Goal: Task Accomplishment & Management: Use online tool/utility

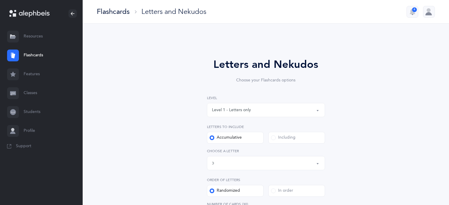
select select "82"
select select "single"
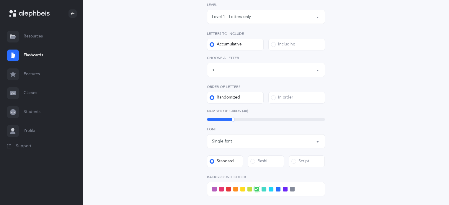
scroll to position [95, 0]
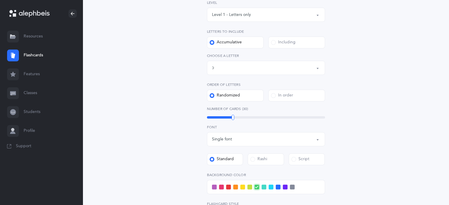
click at [318, 69] on button "Letters up until: כּ" at bounding box center [266, 68] width 118 height 14
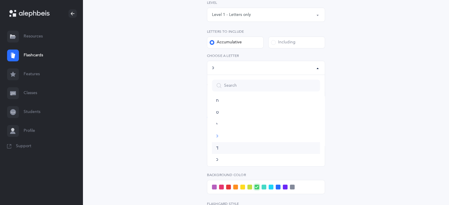
click at [217, 147] on span "ךּ" at bounding box center [217, 147] width 2 height 5
select select "83"
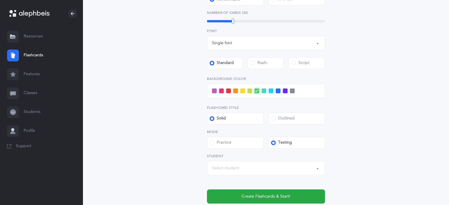
scroll to position [210, 0]
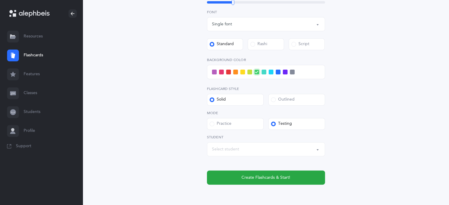
click at [309, 145] on div "Select student" at bounding box center [266, 149] width 108 height 10
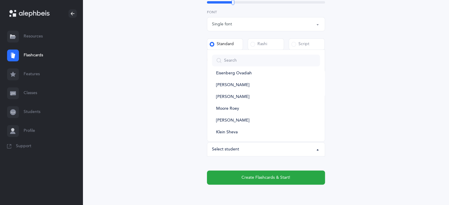
scroll to position [352, 0]
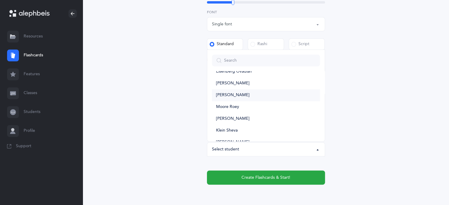
click at [240, 97] on link "[PERSON_NAME]" at bounding box center [266, 95] width 108 height 12
select select "14379"
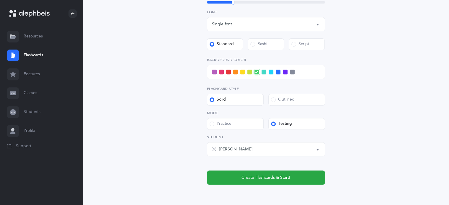
click at [214, 72] on span at bounding box center [214, 72] width 5 height 5
click at [0, 0] on input "checkbox" at bounding box center [0, 0] width 0 height 0
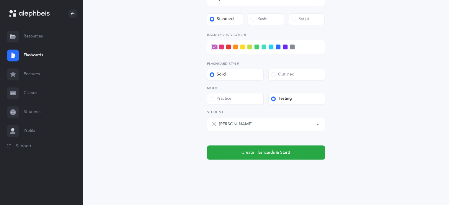
scroll to position [237, 0]
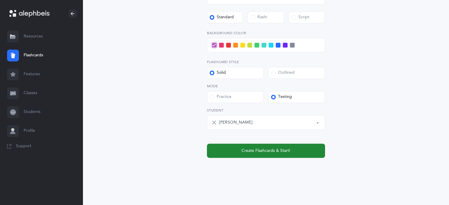
click at [289, 154] on span "Create Flashcards & Start!" at bounding box center [265, 151] width 49 height 6
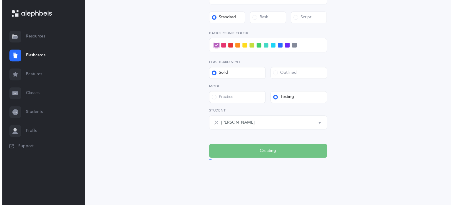
scroll to position [0, 0]
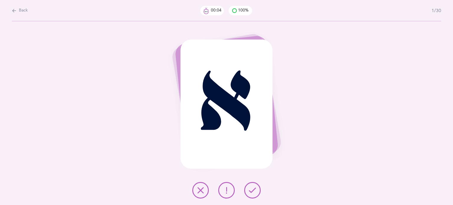
click at [251, 191] on icon at bounding box center [252, 190] width 7 height 7
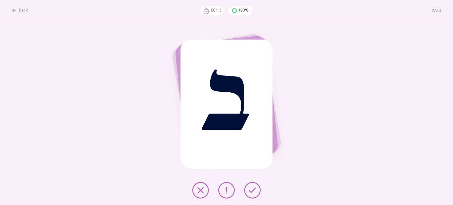
drag, startPoint x: 251, startPoint y: 191, endPoint x: 244, endPoint y: 192, distance: 7.4
click at [244, 192] on div at bounding box center [227, 190] width 78 height 17
click at [258, 193] on button at bounding box center [252, 190] width 17 height 17
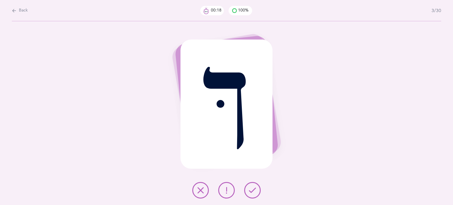
click at [258, 193] on button at bounding box center [252, 190] width 17 height 17
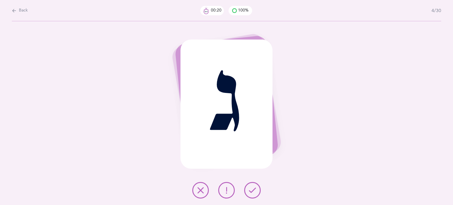
click at [258, 193] on button at bounding box center [252, 190] width 17 height 17
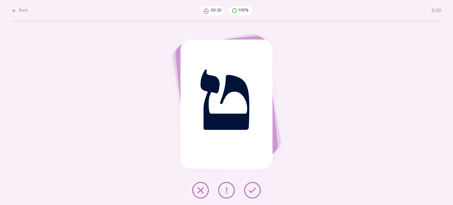
click at [199, 190] on icon at bounding box center [200, 190] width 7 height 7
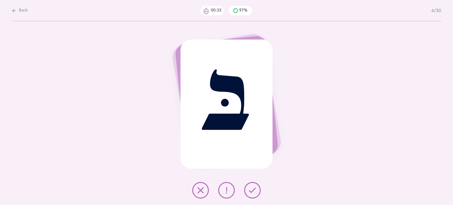
click at [255, 189] on icon at bounding box center [252, 190] width 7 height 7
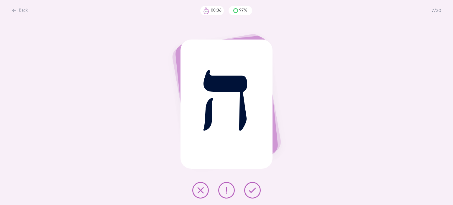
drag, startPoint x: 255, startPoint y: 189, endPoint x: 248, endPoint y: 191, distance: 7.3
click at [248, 191] on button at bounding box center [252, 190] width 17 height 17
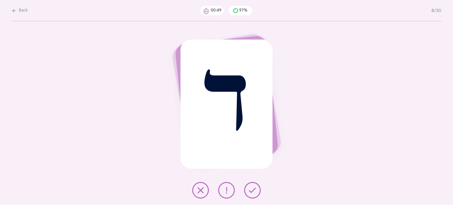
click at [226, 191] on icon at bounding box center [226, 190] width 7 height 7
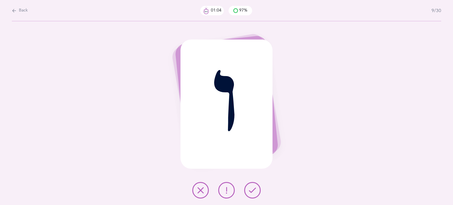
click at [198, 189] on icon at bounding box center [200, 190] width 7 height 7
click at [250, 191] on icon at bounding box center [252, 190] width 7 height 7
click at [201, 186] on button at bounding box center [200, 190] width 17 height 17
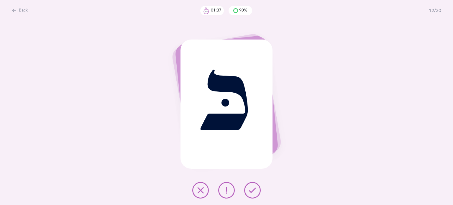
click at [203, 188] on icon at bounding box center [200, 190] width 7 height 7
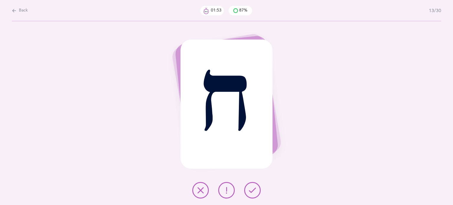
click at [255, 194] on button at bounding box center [252, 190] width 17 height 17
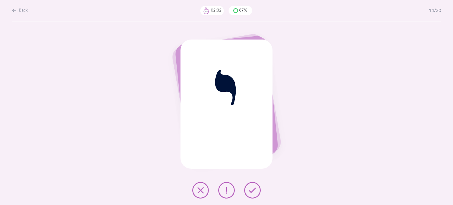
click at [204, 187] on button at bounding box center [200, 190] width 17 height 17
click at [260, 190] on button at bounding box center [252, 190] width 17 height 17
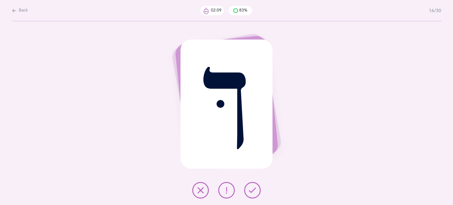
click at [257, 193] on button at bounding box center [252, 190] width 17 height 17
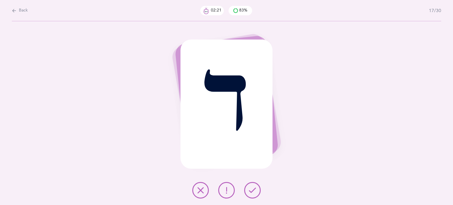
click at [196, 191] on button at bounding box center [200, 190] width 17 height 17
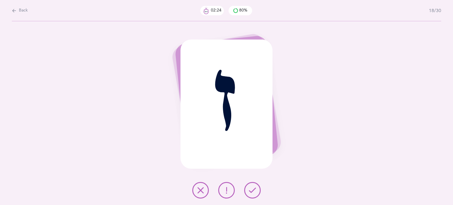
click at [256, 191] on icon at bounding box center [252, 190] width 7 height 7
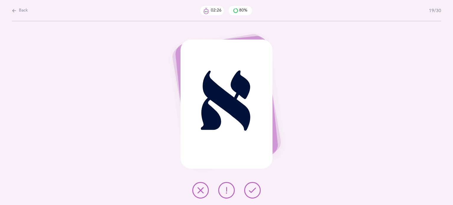
click at [256, 191] on icon at bounding box center [252, 190] width 7 height 7
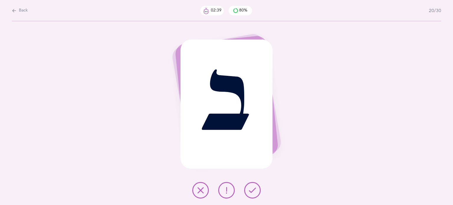
click at [226, 190] on icon at bounding box center [226, 190] width 7 height 7
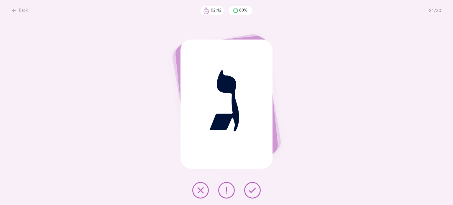
click at [255, 187] on icon at bounding box center [252, 190] width 7 height 7
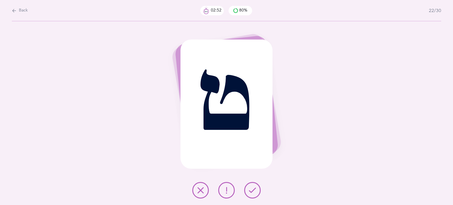
click at [205, 189] on button at bounding box center [200, 190] width 17 height 17
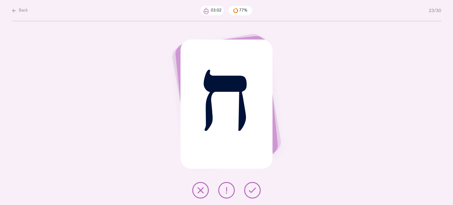
click at [198, 195] on button at bounding box center [200, 190] width 17 height 17
click at [249, 194] on button at bounding box center [252, 190] width 17 height 17
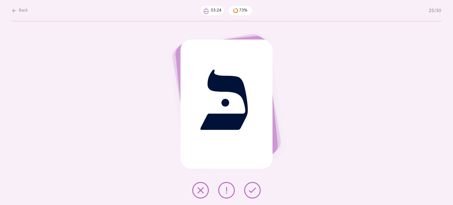
click at [197, 191] on icon at bounding box center [200, 190] width 7 height 7
click at [257, 193] on button at bounding box center [252, 190] width 17 height 17
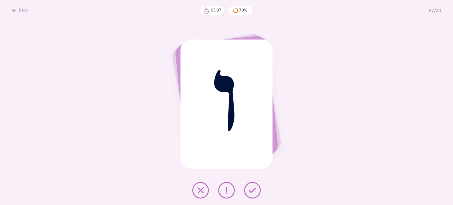
click at [199, 192] on icon at bounding box center [200, 190] width 7 height 7
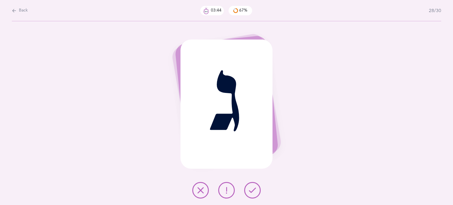
click at [247, 189] on button at bounding box center [252, 190] width 17 height 17
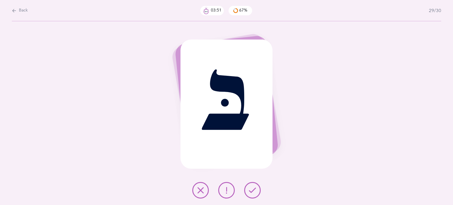
click at [255, 189] on icon at bounding box center [252, 190] width 7 height 7
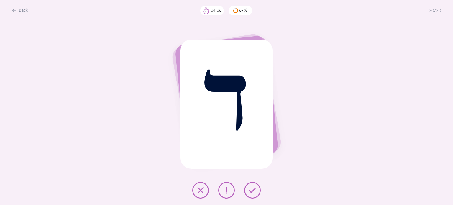
click at [201, 189] on icon at bounding box center [200, 190] width 7 height 7
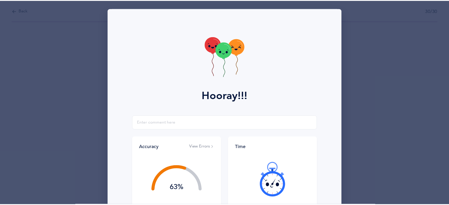
scroll to position [76, 0]
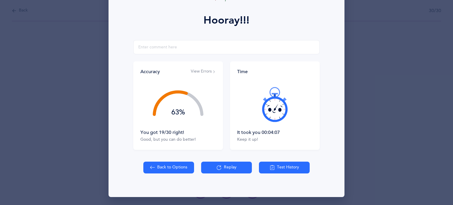
click at [160, 169] on button "Back to Options" at bounding box center [168, 168] width 51 height 12
select select "83"
select select "single"
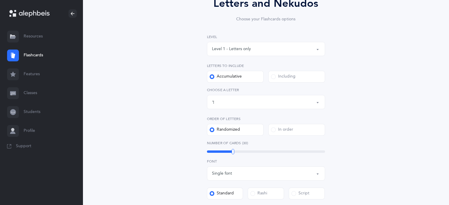
scroll to position [60, 0]
click at [273, 76] on span at bounding box center [273, 77] width 5 height 5
click at [0, 0] on input "Including" at bounding box center [0, 0] width 0 height 0
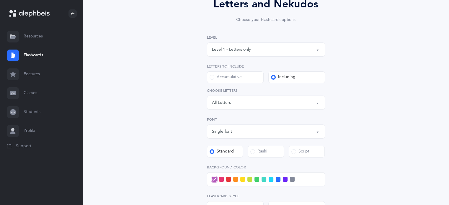
click at [245, 103] on div "Letters: All Letters" at bounding box center [266, 103] width 108 height 10
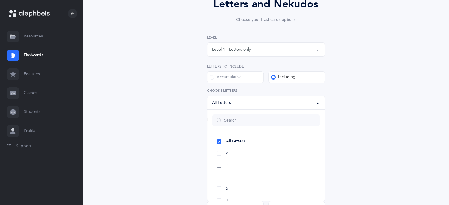
click at [221, 163] on link "בּ" at bounding box center [266, 165] width 108 height 12
select select "81"
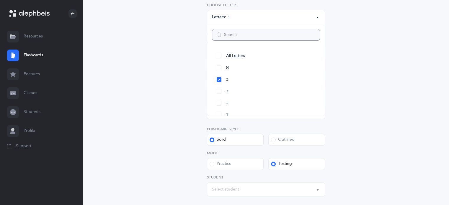
scroll to position [145, 0]
click at [217, 91] on link "ב" at bounding box center [266, 92] width 108 height 12
click at [217, 101] on link "ג" at bounding box center [266, 104] width 108 height 12
click at [218, 114] on link "ד" at bounding box center [266, 116] width 108 height 12
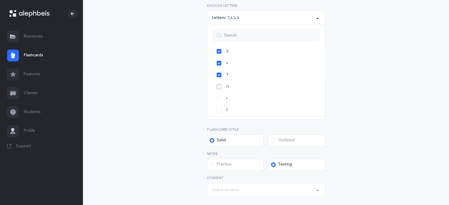
click at [220, 86] on link "ה" at bounding box center [266, 87] width 108 height 12
click at [217, 97] on link "ו" at bounding box center [266, 99] width 108 height 12
click at [218, 108] on link "ז" at bounding box center [266, 110] width 108 height 12
click at [219, 74] on link "ח" at bounding box center [266, 73] width 108 height 12
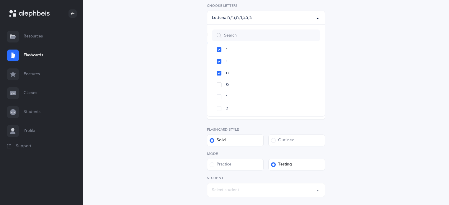
click at [218, 83] on link "ט" at bounding box center [266, 85] width 108 height 12
click at [219, 96] on link "י" at bounding box center [266, 97] width 108 height 12
click at [218, 107] on link "כּ" at bounding box center [266, 109] width 108 height 12
click at [217, 81] on link "ךּ" at bounding box center [266, 81] width 108 height 12
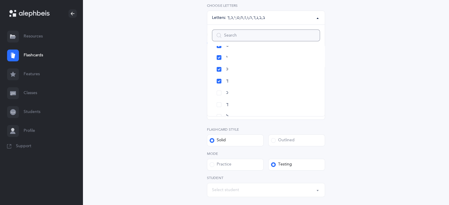
scroll to position [213, 0]
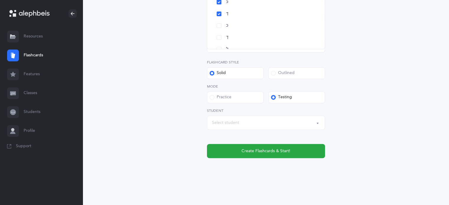
click at [299, 158] on div "Letters and Nekudos Choose your Flashcards options Level 1 - Letters only Level…" at bounding box center [265, 4] width 269 height 354
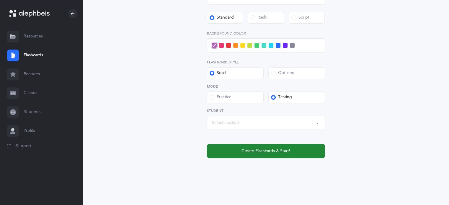
click at [280, 155] on button "Create Flashcards & Start!" at bounding box center [266, 151] width 118 height 14
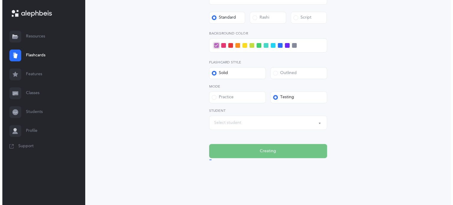
scroll to position [0, 0]
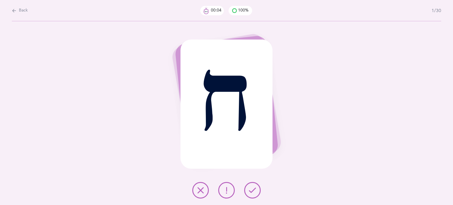
click at [256, 185] on button at bounding box center [252, 190] width 17 height 17
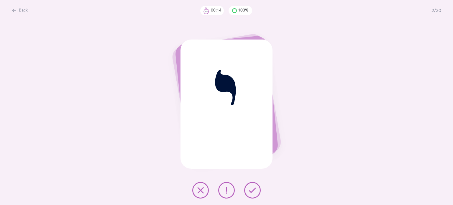
click at [254, 193] on icon at bounding box center [252, 190] width 7 height 7
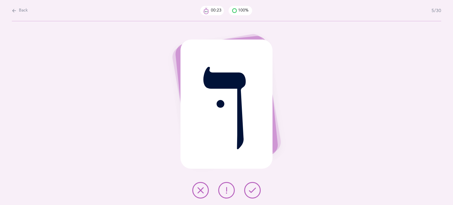
click at [227, 191] on icon at bounding box center [226, 190] width 7 height 7
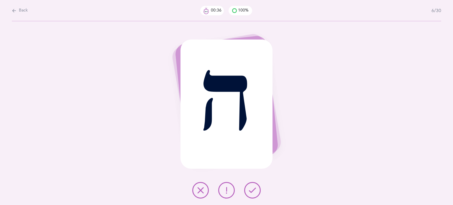
click at [192, 193] on div at bounding box center [227, 190] width 78 height 17
click at [199, 193] on icon at bounding box center [200, 190] width 7 height 7
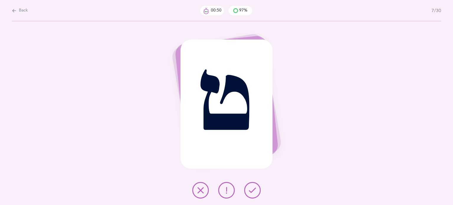
click at [198, 186] on button at bounding box center [200, 190] width 17 height 17
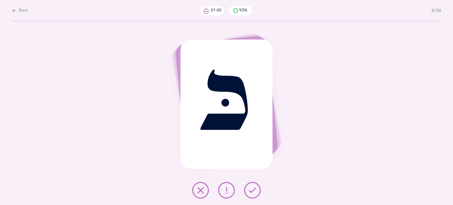
click at [224, 188] on icon at bounding box center [226, 190] width 7 height 7
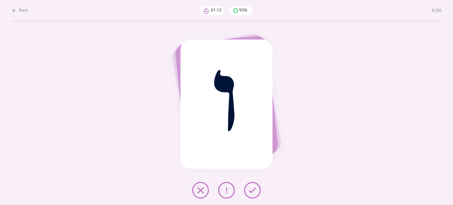
click at [204, 192] on icon at bounding box center [200, 190] width 7 height 7
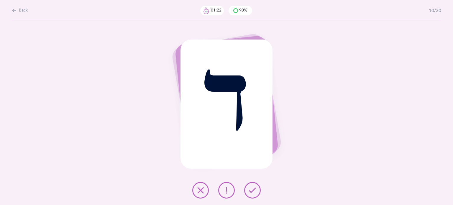
click at [195, 192] on button at bounding box center [200, 190] width 17 height 17
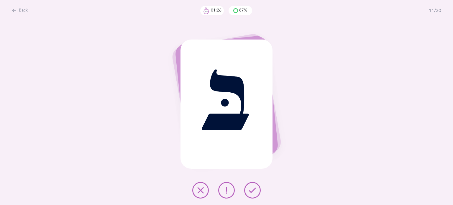
click at [255, 191] on icon at bounding box center [252, 190] width 7 height 7
click at [260, 193] on button at bounding box center [252, 190] width 17 height 17
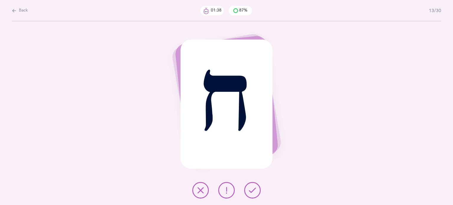
click at [255, 191] on icon at bounding box center [252, 190] width 7 height 7
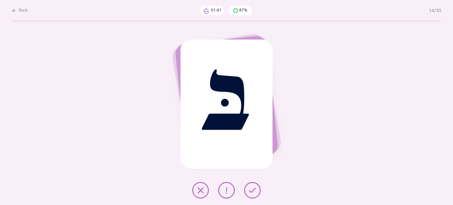
click at [251, 195] on button at bounding box center [252, 190] width 17 height 17
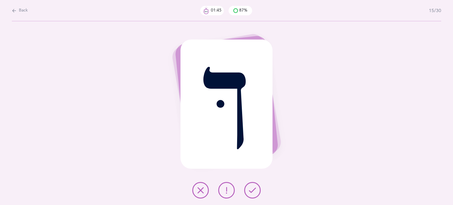
click at [254, 189] on icon at bounding box center [252, 190] width 7 height 7
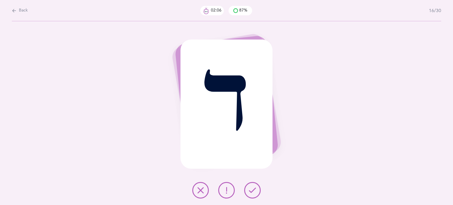
click at [201, 190] on icon at bounding box center [200, 190] width 7 height 7
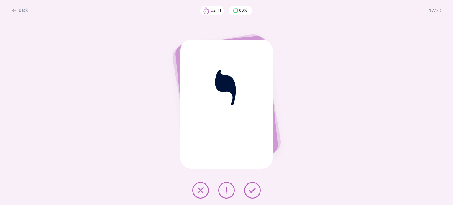
click at [251, 196] on button at bounding box center [252, 190] width 17 height 17
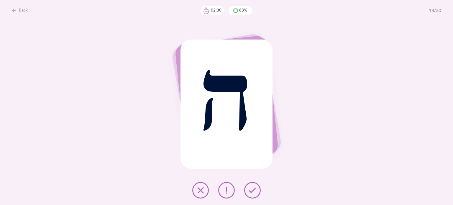
click at [199, 194] on button at bounding box center [200, 190] width 17 height 17
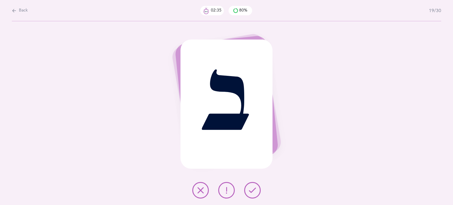
click at [253, 193] on icon at bounding box center [252, 190] width 7 height 7
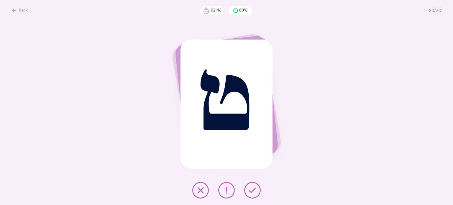
click at [200, 192] on icon at bounding box center [200, 190] width 7 height 7
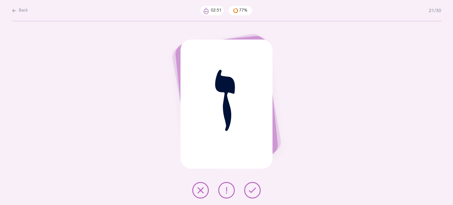
click at [251, 193] on icon at bounding box center [252, 190] width 7 height 7
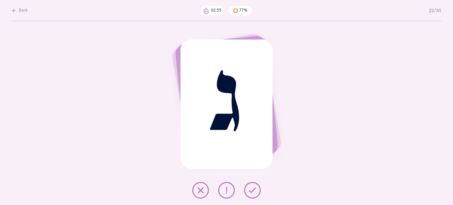
click at [253, 190] on icon at bounding box center [252, 190] width 7 height 7
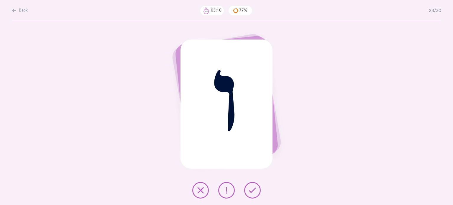
click at [204, 193] on button at bounding box center [200, 190] width 17 height 17
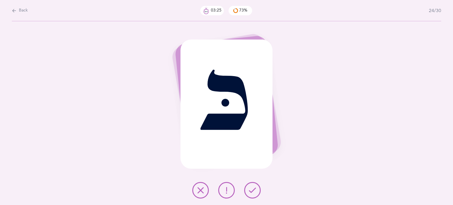
click at [197, 190] on icon at bounding box center [200, 190] width 7 height 7
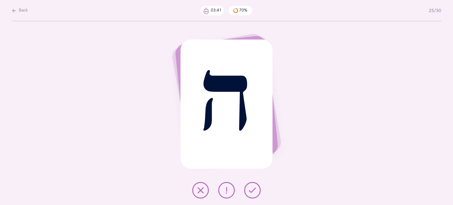
click at [203, 192] on icon at bounding box center [200, 190] width 7 height 7
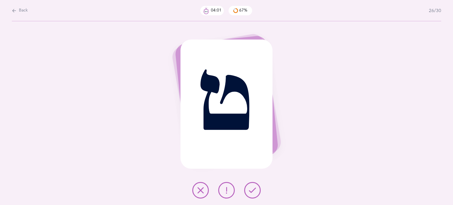
click at [199, 187] on icon at bounding box center [200, 190] width 7 height 7
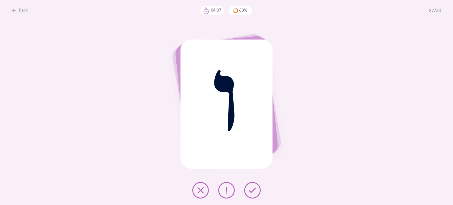
click at [198, 192] on icon at bounding box center [200, 190] width 7 height 7
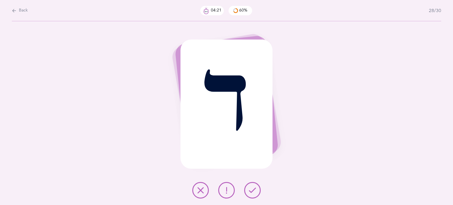
click at [197, 194] on button at bounding box center [200, 190] width 17 height 17
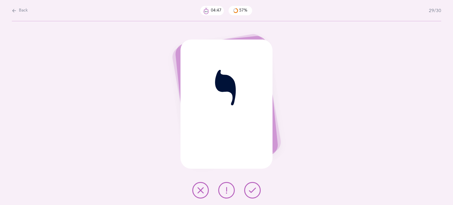
click at [196, 190] on button at bounding box center [200, 190] width 17 height 17
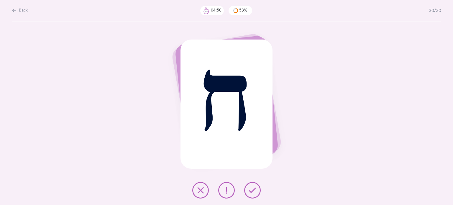
click at [253, 196] on button at bounding box center [252, 190] width 17 height 17
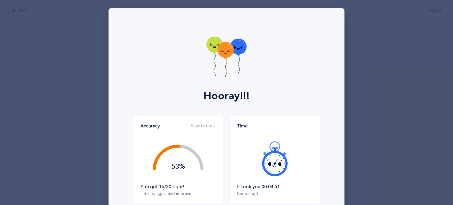
scroll to position [54, 0]
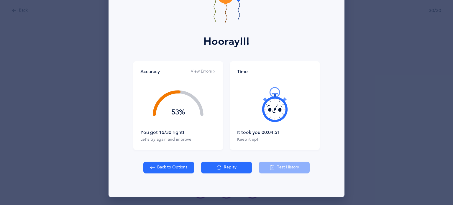
click at [288, 167] on div "Back to Options Replay Test History" at bounding box center [226, 168] width 166 height 12
click at [201, 70] on button "View Errors" at bounding box center [203, 72] width 25 height 6
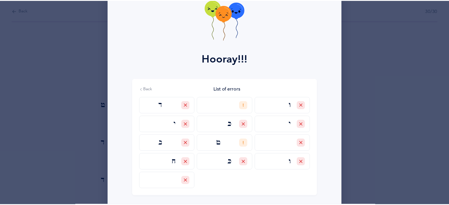
scroll to position [83, 0]
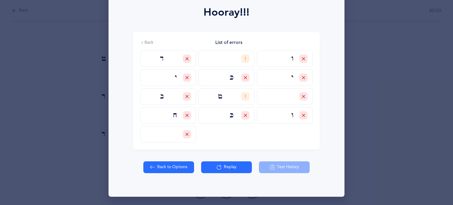
click at [174, 169] on button "Back to Options" at bounding box center [168, 167] width 51 height 12
select select "81"
select select "single"
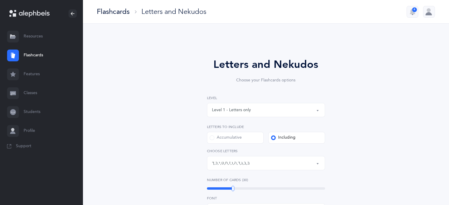
scroll to position [3, 0]
click at [39, 110] on link "Students" at bounding box center [41, 112] width 83 height 19
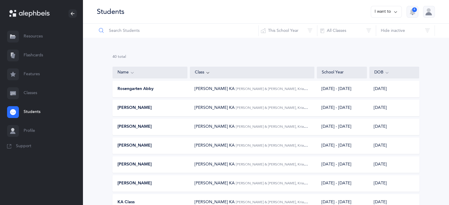
click at [145, 28] on input "text" at bounding box center [177, 31] width 162 height 14
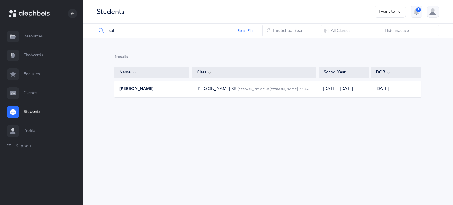
type input "sol"
click at [164, 92] on div "[PERSON_NAME] [PERSON_NAME] KB [PERSON_NAME] & [PERSON_NAME], Kriah Pink Level …" at bounding box center [267, 89] width 307 height 17
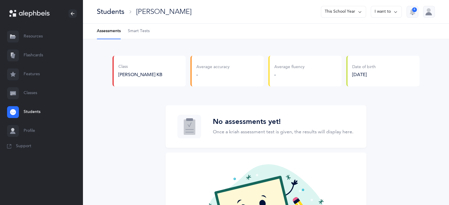
click at [146, 29] on span "Smart Tests" at bounding box center [139, 31] width 22 height 6
